Goal: Information Seeking & Learning: Check status

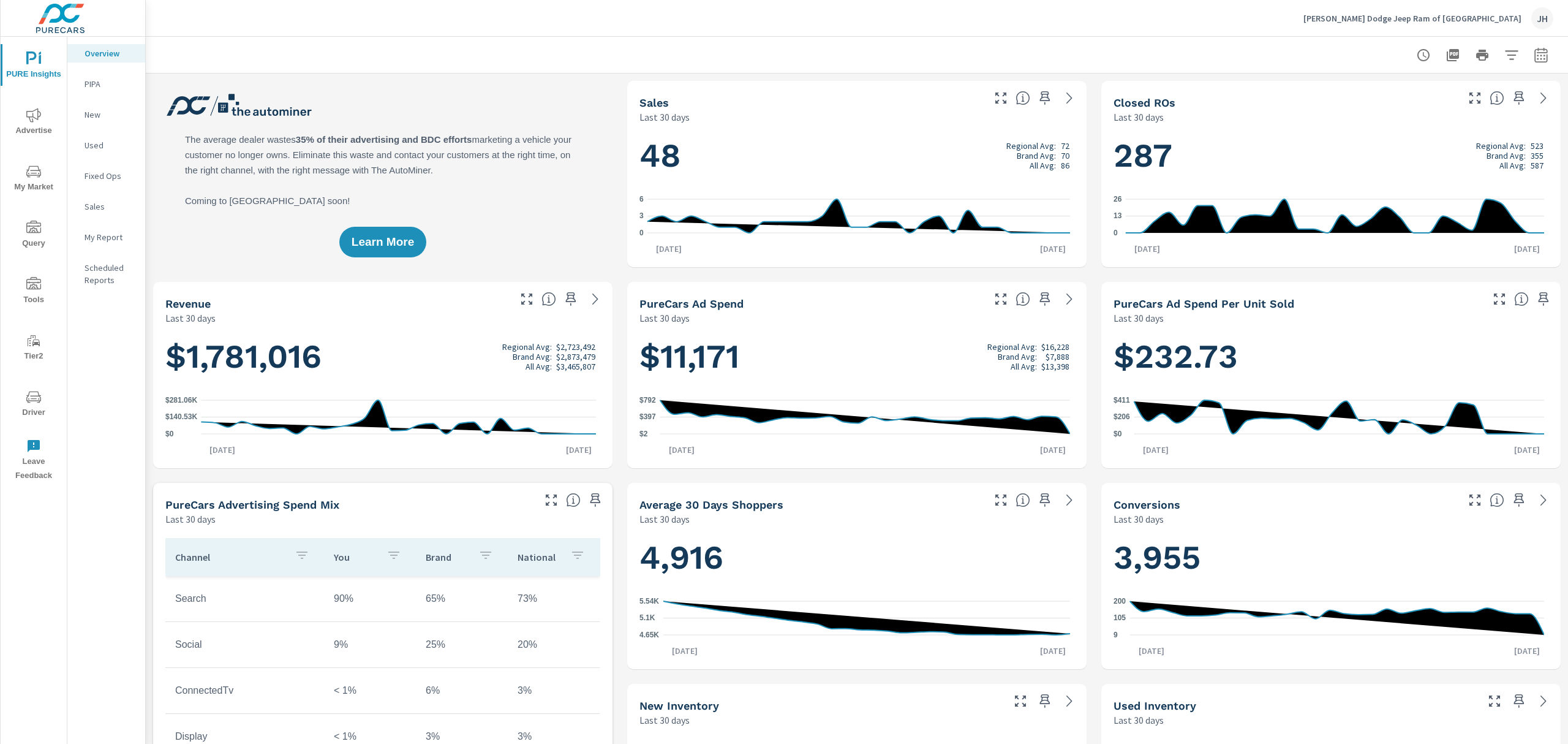
click at [27, 395] on icon "nav menu" at bounding box center [33, 397] width 15 height 11
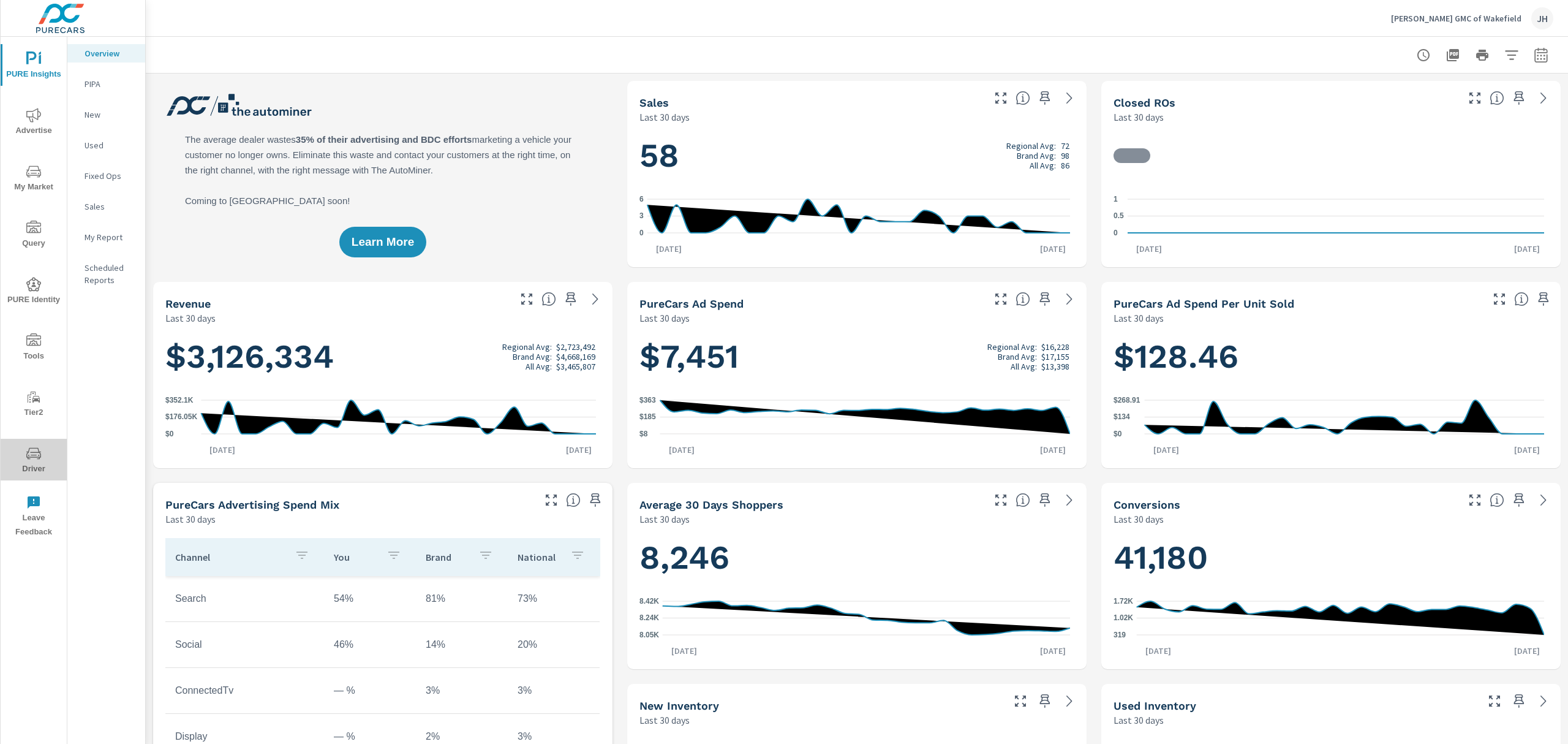
click at [29, 453] on icon "nav menu" at bounding box center [33, 453] width 15 height 15
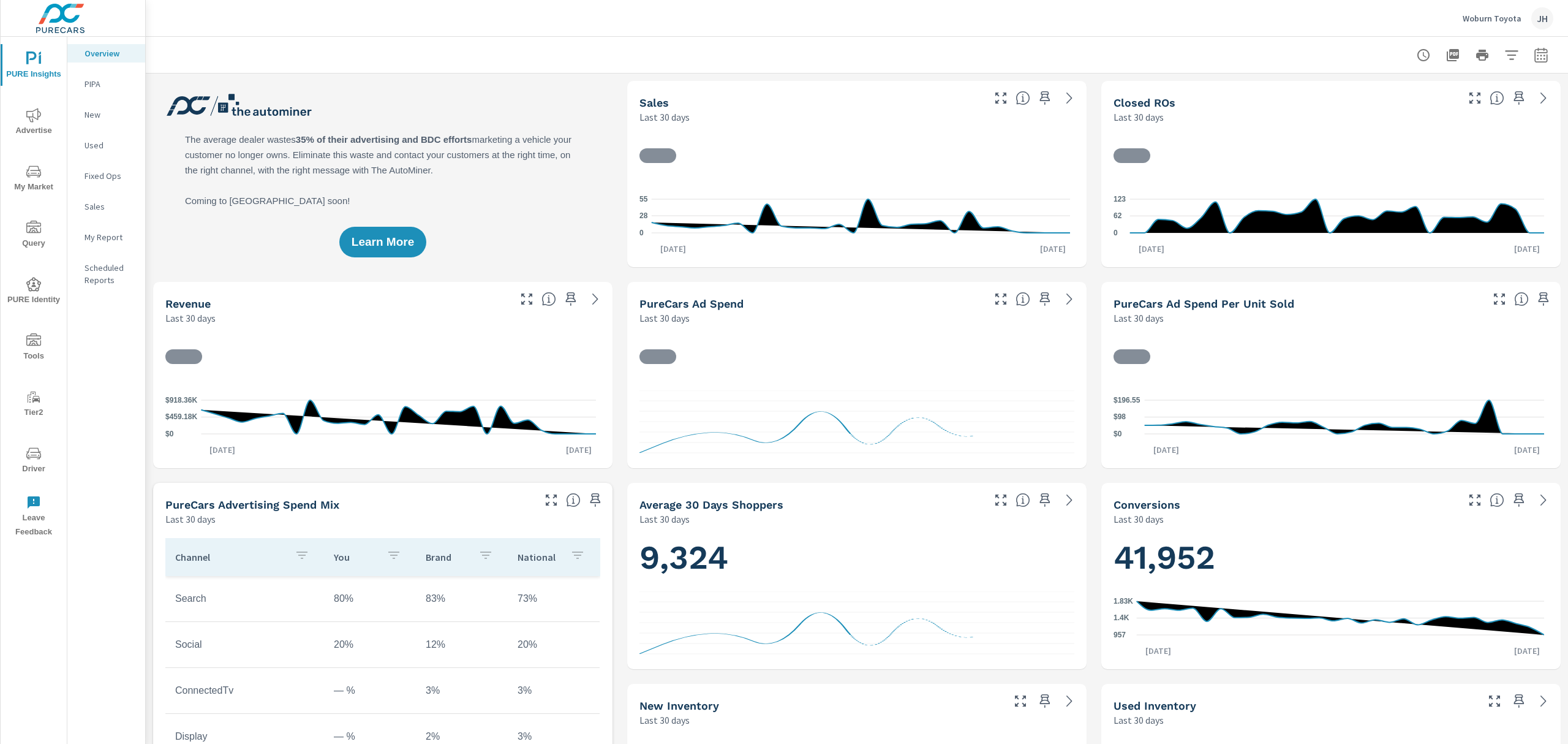
click at [35, 456] on icon "nav menu" at bounding box center [33, 453] width 15 height 15
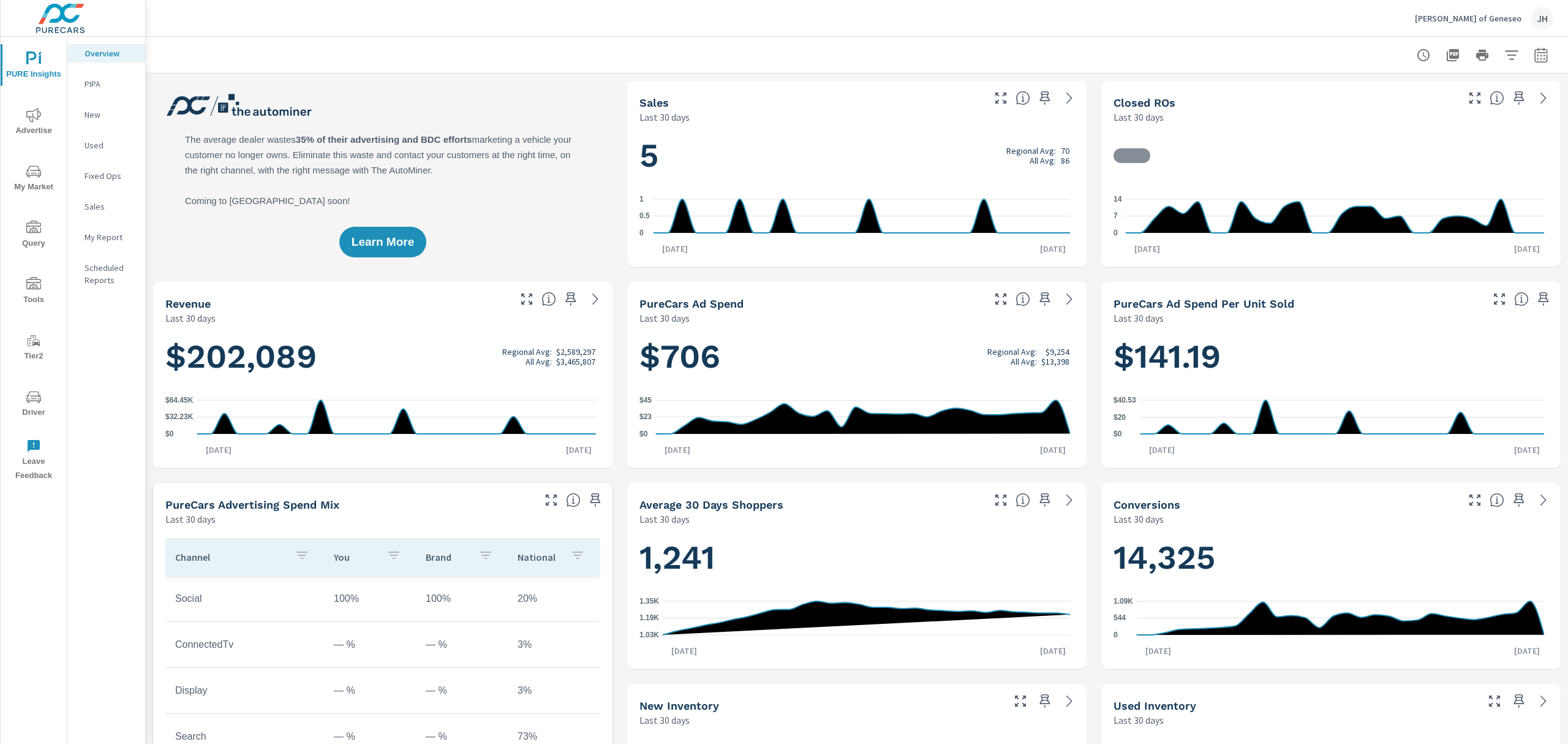
click at [24, 401] on span "Driver" at bounding box center [34, 404] width 59 height 30
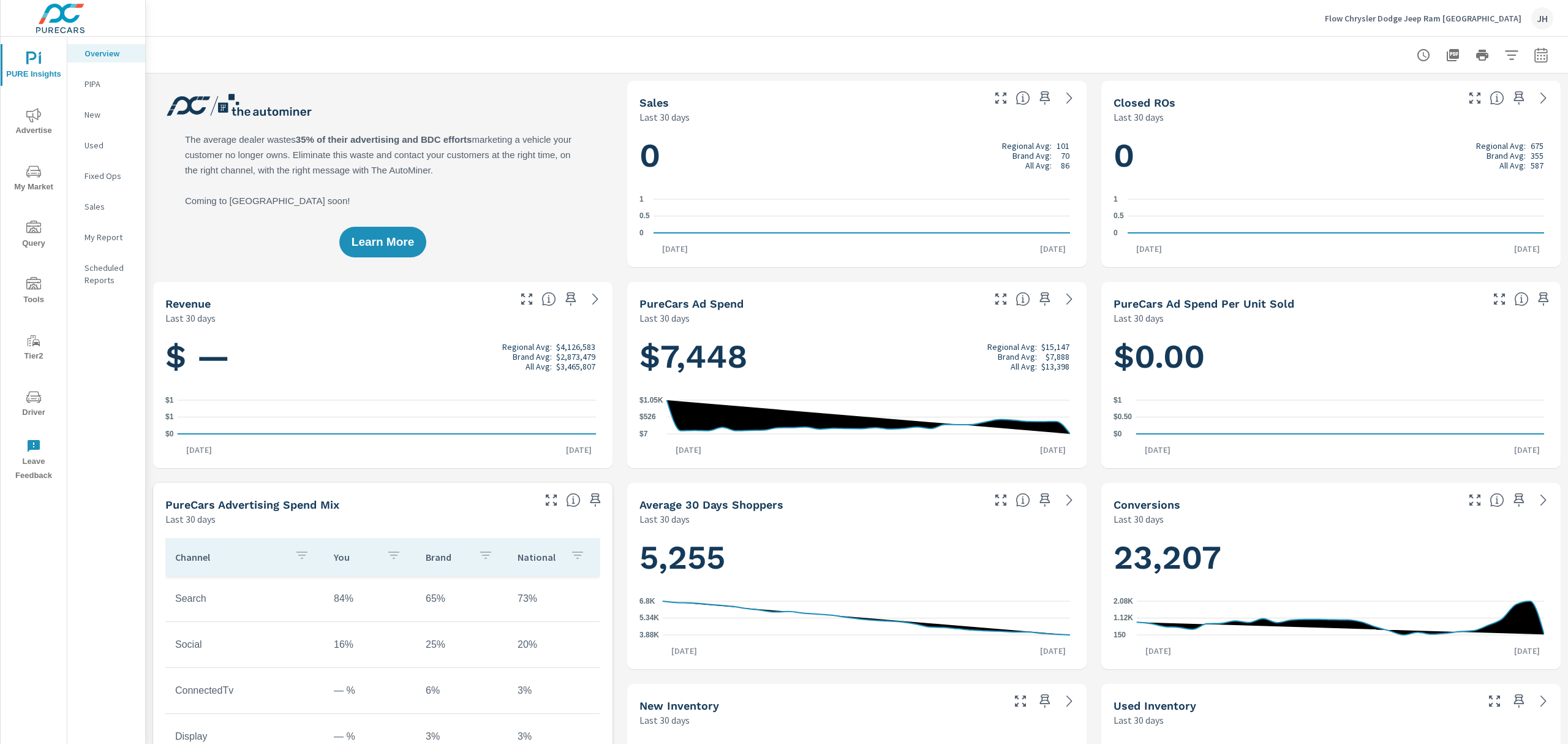
click at [27, 398] on icon "nav menu" at bounding box center [33, 397] width 15 height 11
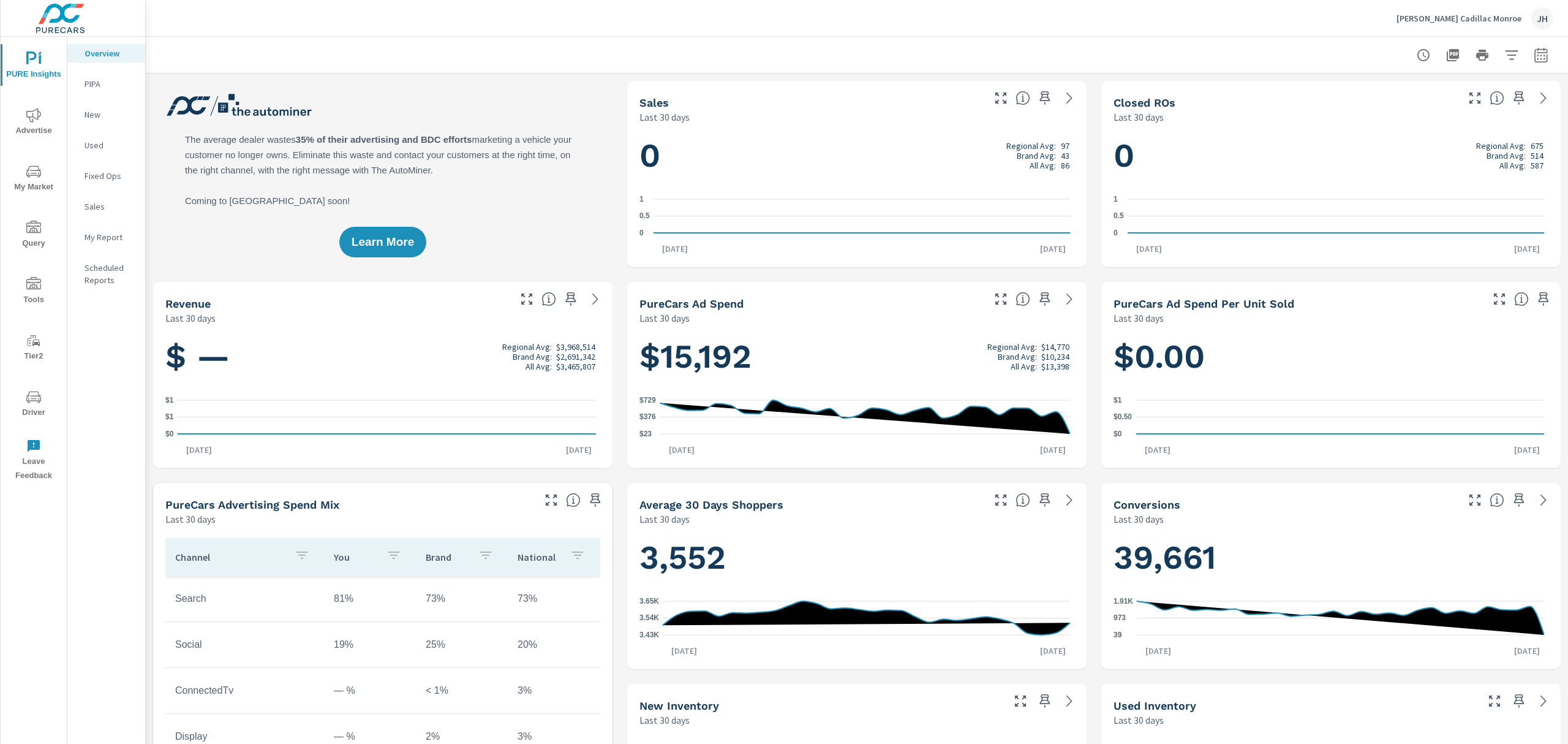
click at [36, 400] on icon "nav menu" at bounding box center [33, 397] width 15 height 11
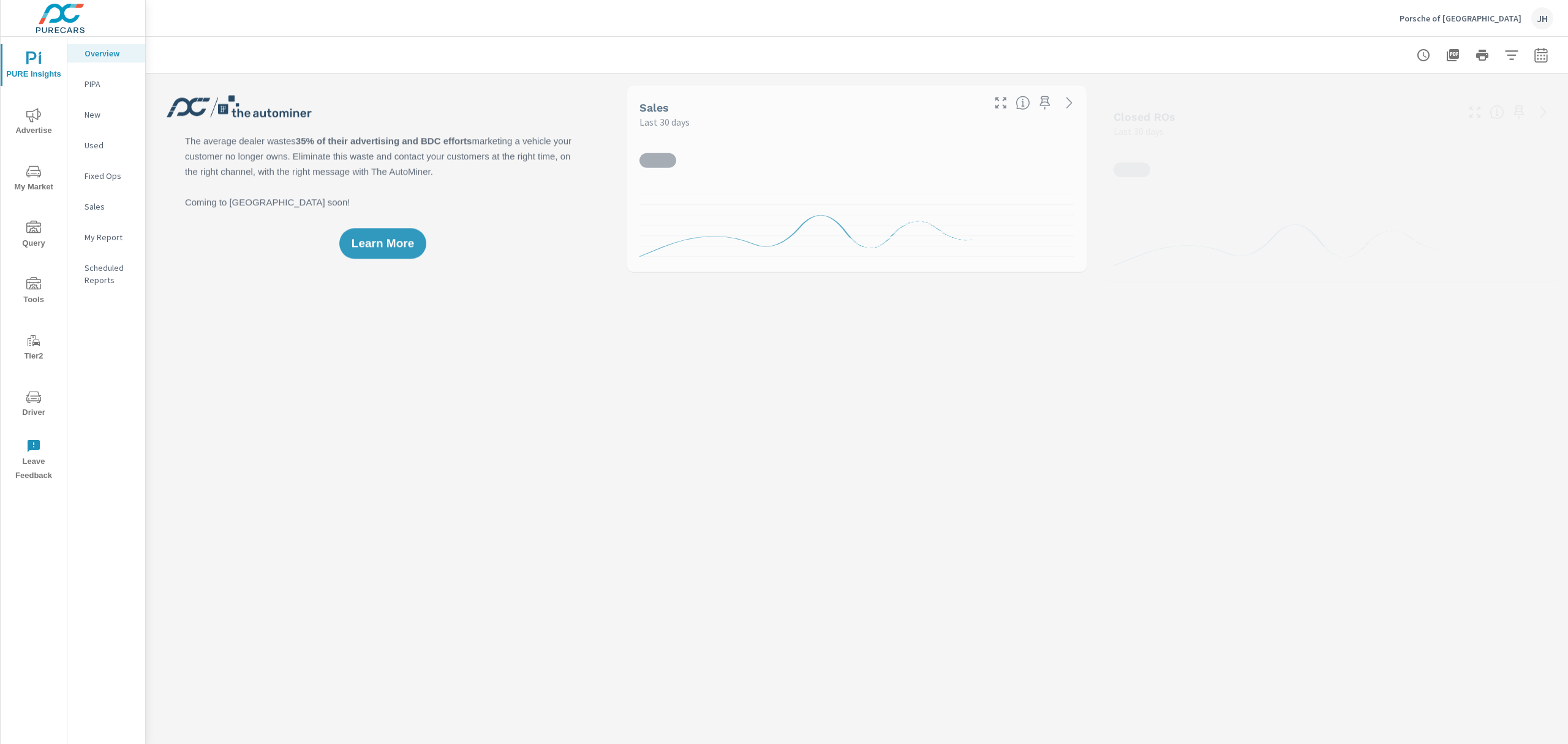
click at [31, 400] on icon "nav menu" at bounding box center [33, 397] width 15 height 15
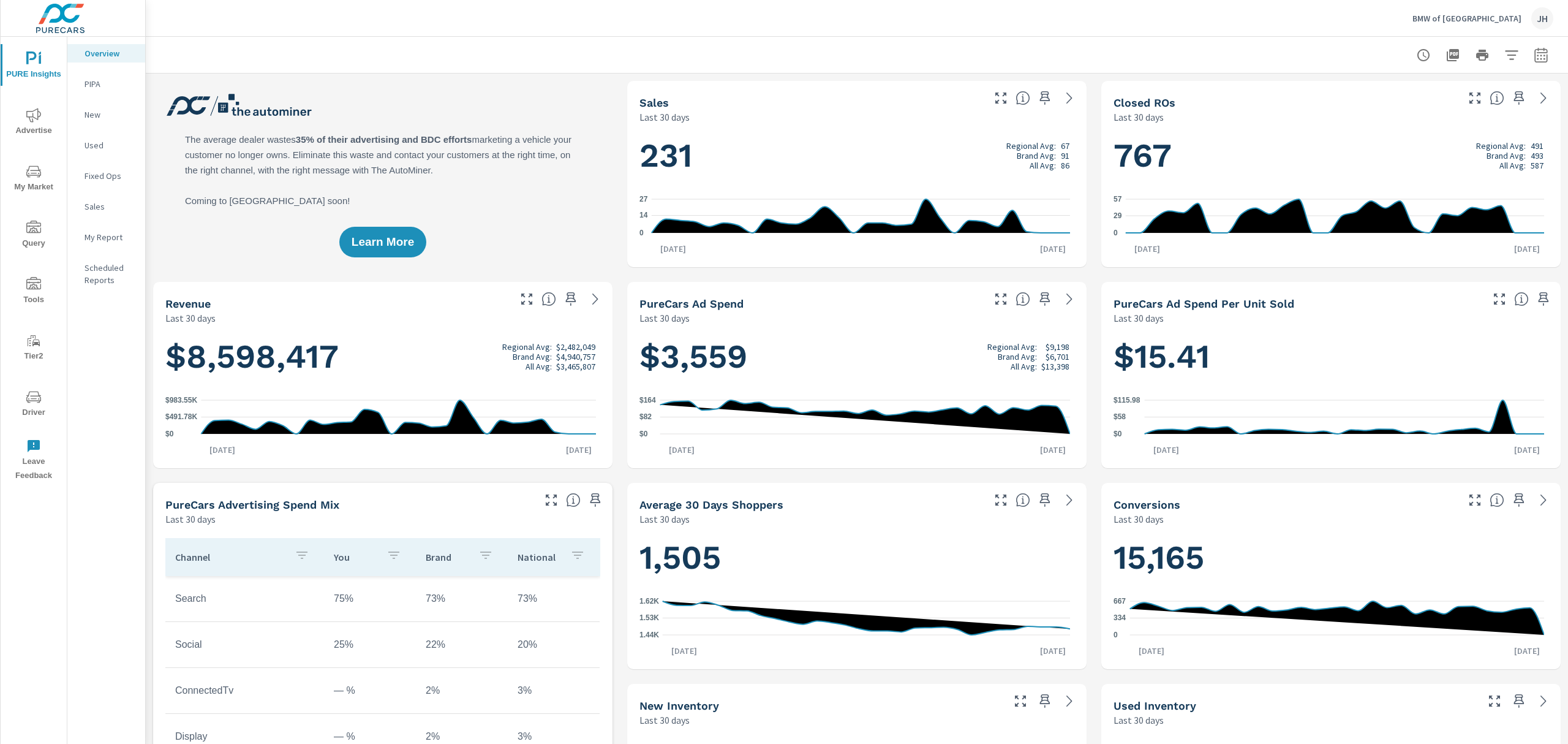
click at [25, 400] on span "Driver" at bounding box center [34, 404] width 59 height 30
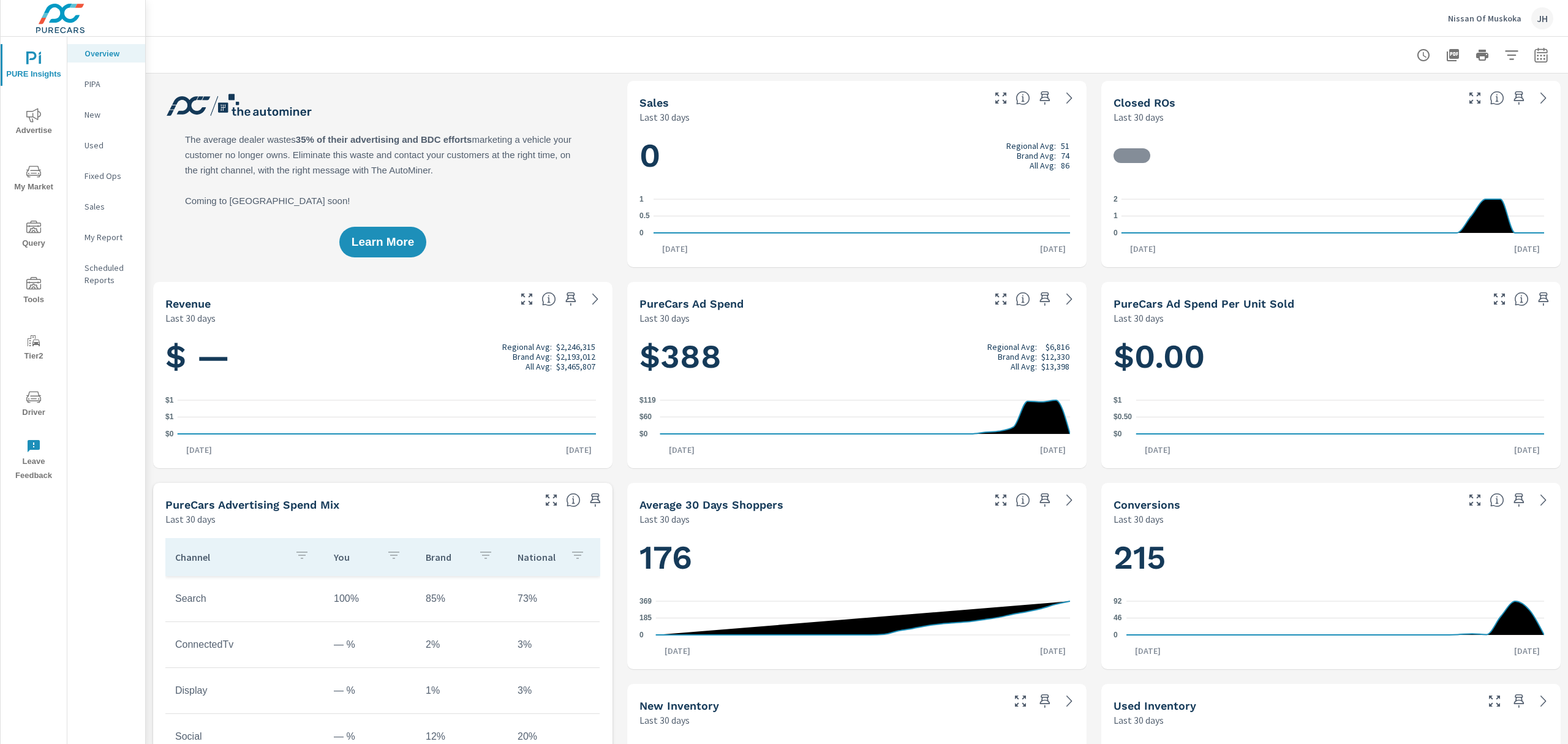
click at [28, 400] on icon "nav menu" at bounding box center [33, 397] width 15 height 15
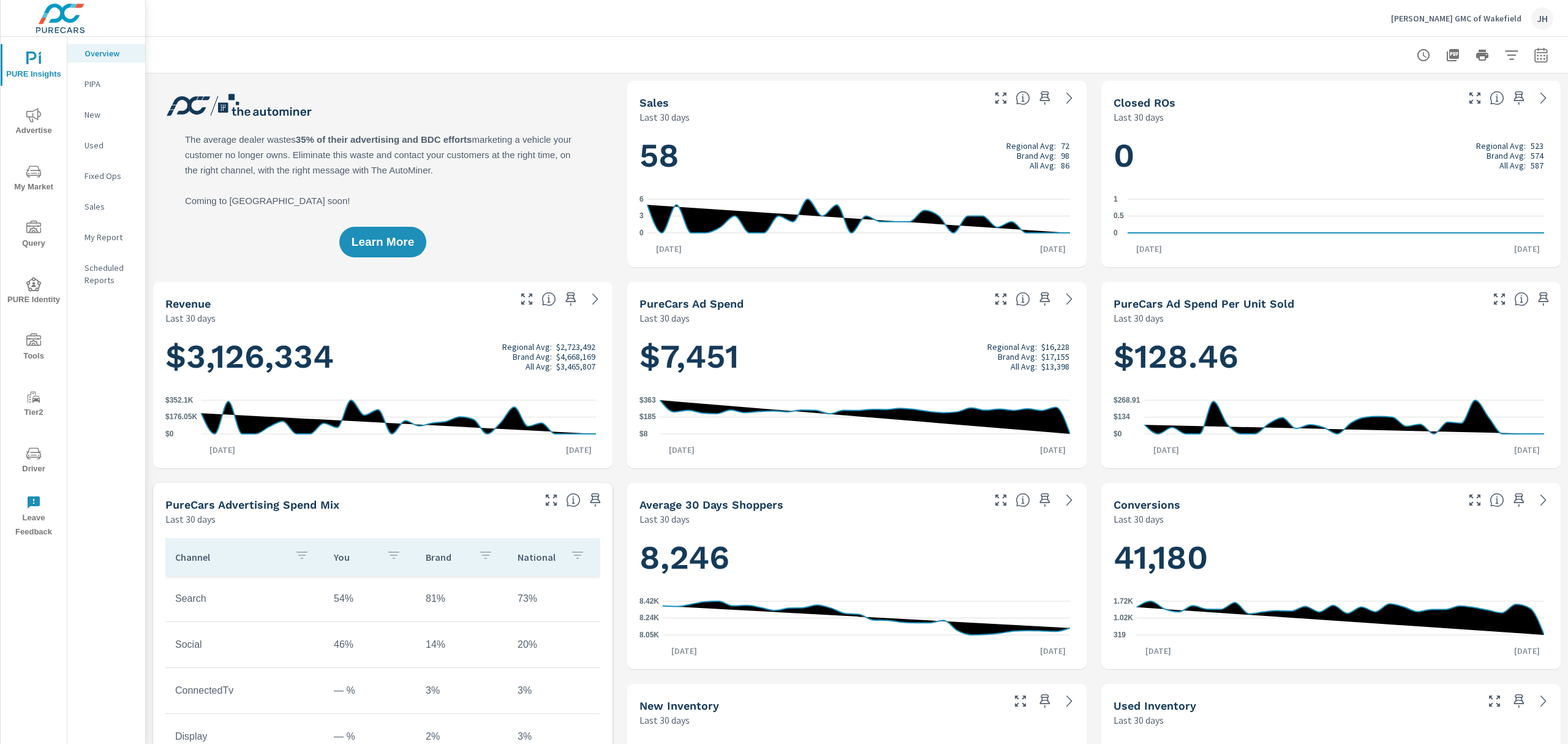
click at [36, 463] on span "Driver" at bounding box center [34, 461] width 59 height 30
